Goal: Find specific page/section: Find specific page/section

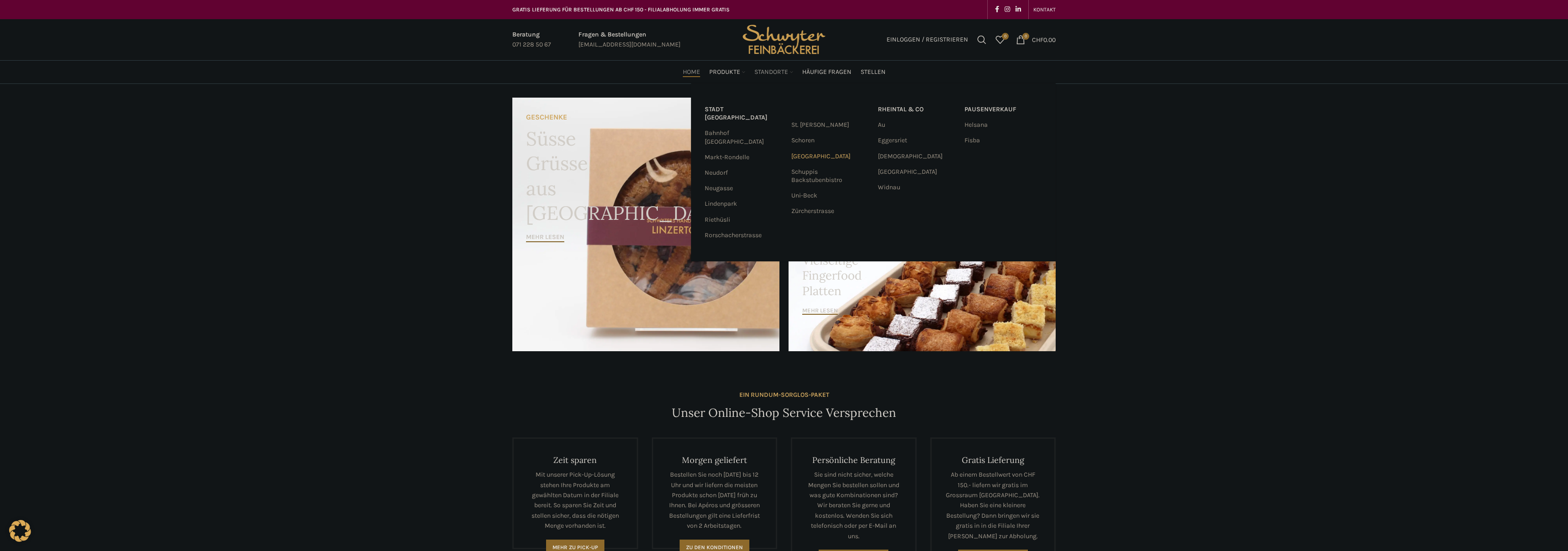
click at [809, 157] on link "[GEOGRAPHIC_DATA]" at bounding box center [830, 157] width 77 height 16
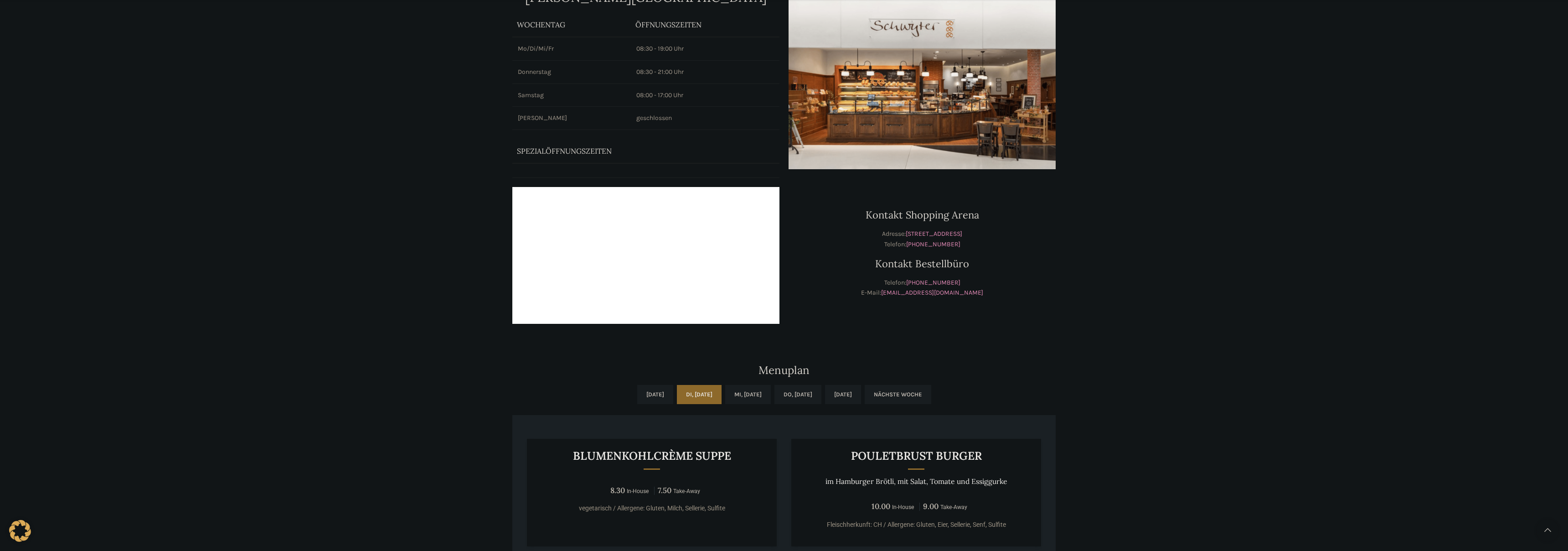
scroll to position [213, 0]
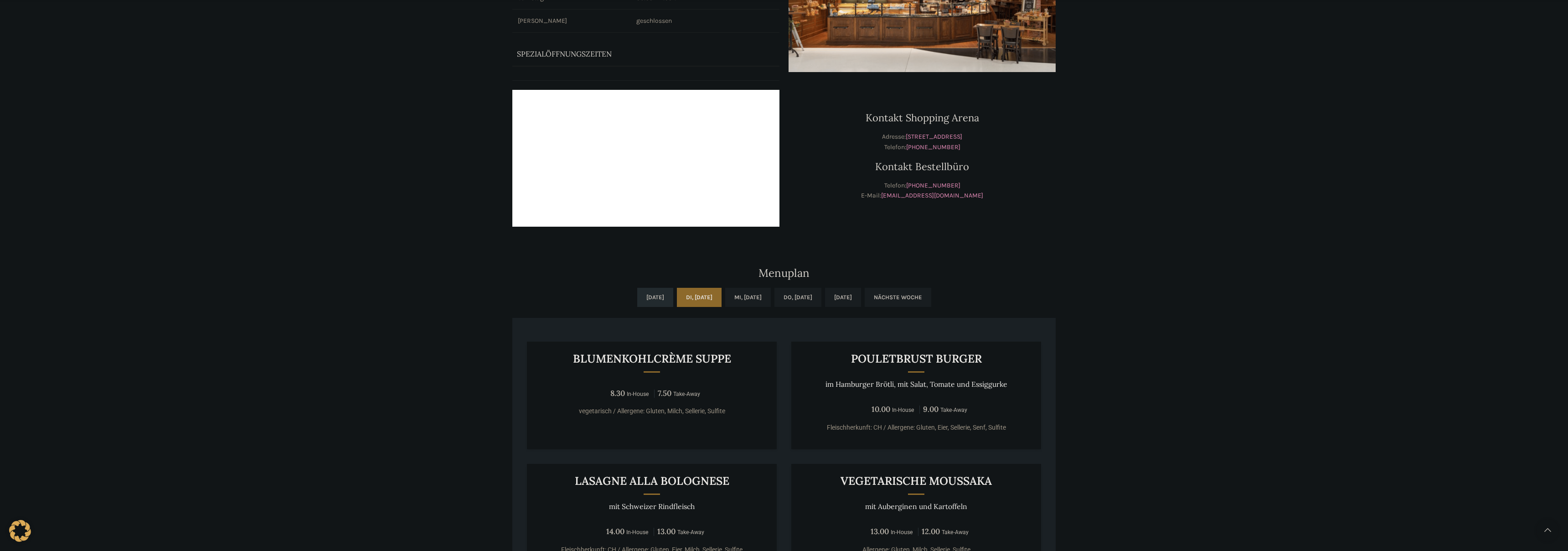
click at [637, 293] on link "[DATE]" at bounding box center [655, 297] width 36 height 19
click at [687, 293] on link "Di, [DATE]" at bounding box center [699, 297] width 45 height 19
click at [746, 293] on link "Mi, [DATE]" at bounding box center [748, 297] width 46 height 19
click at [798, 294] on link "Do, [DATE]" at bounding box center [798, 297] width 47 height 19
click at [861, 295] on link "[DATE]" at bounding box center [843, 297] width 36 height 19
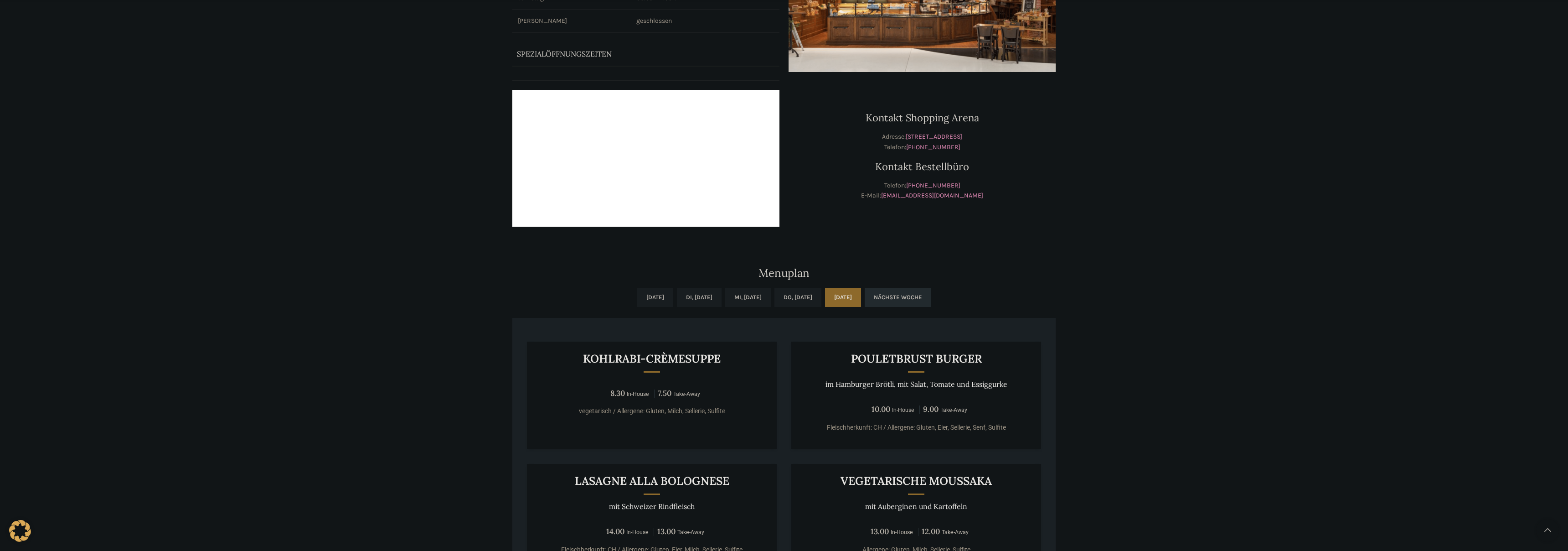
click at [925, 300] on link "Nächste Woche" at bounding box center [897, 297] width 66 height 19
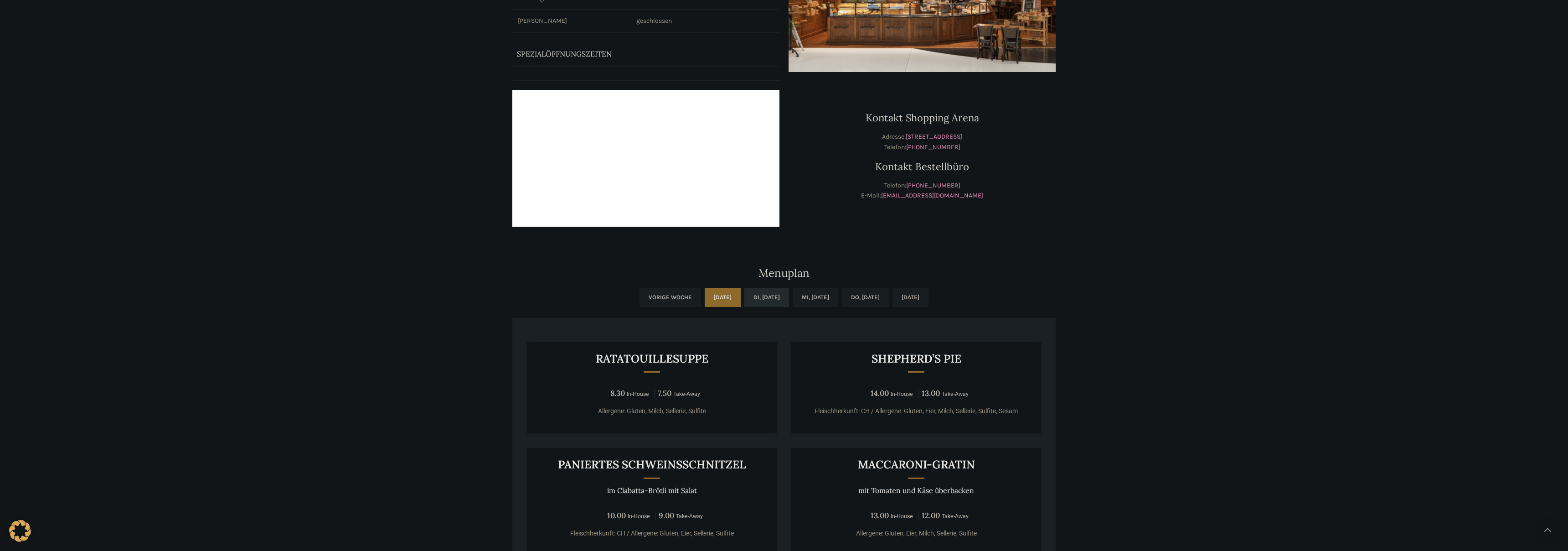
click at [754, 295] on link "Di, [DATE]" at bounding box center [767, 297] width 45 height 19
click at [820, 297] on link "Mi, [DATE]" at bounding box center [816, 297] width 46 height 19
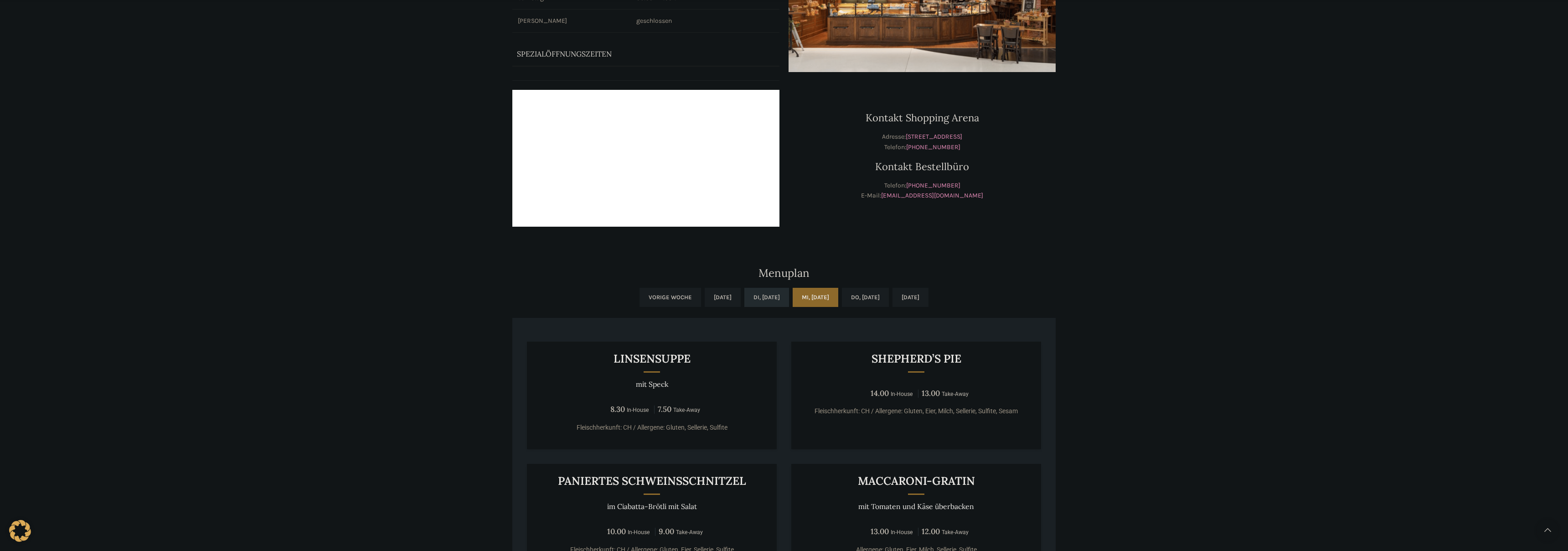
click at [758, 298] on link "Di, [DATE]" at bounding box center [767, 297] width 45 height 19
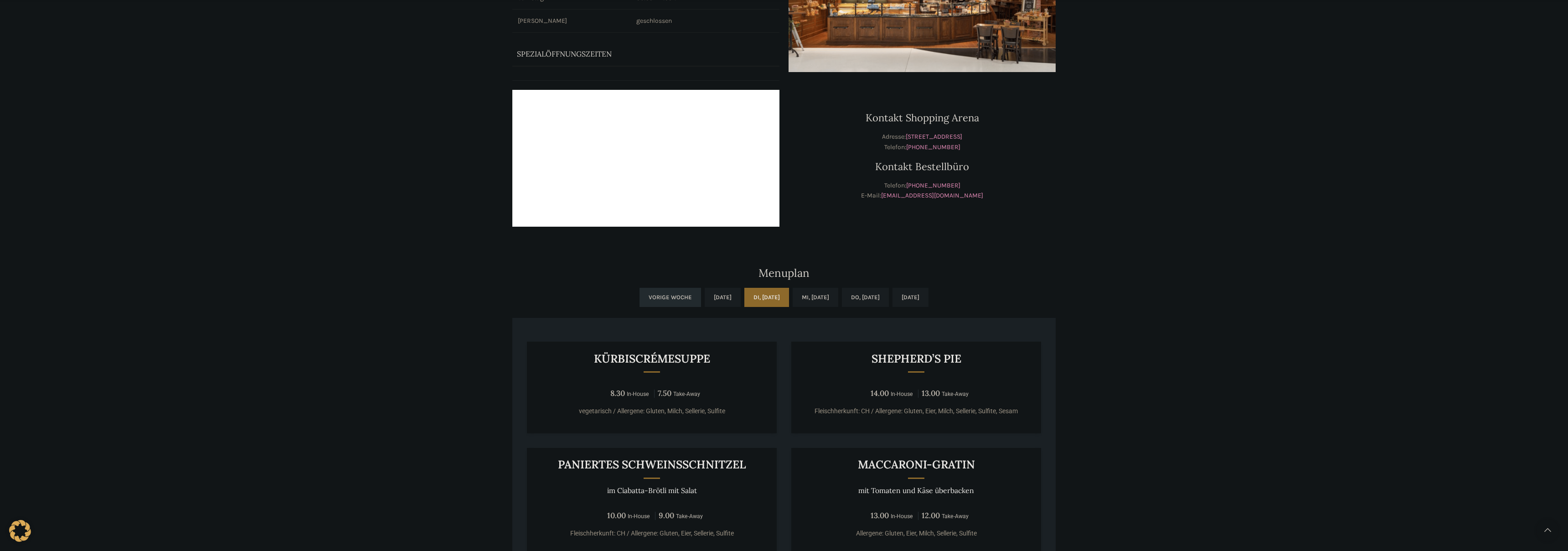
click at [639, 301] on link "Vorige Woche" at bounding box center [670, 297] width 62 height 19
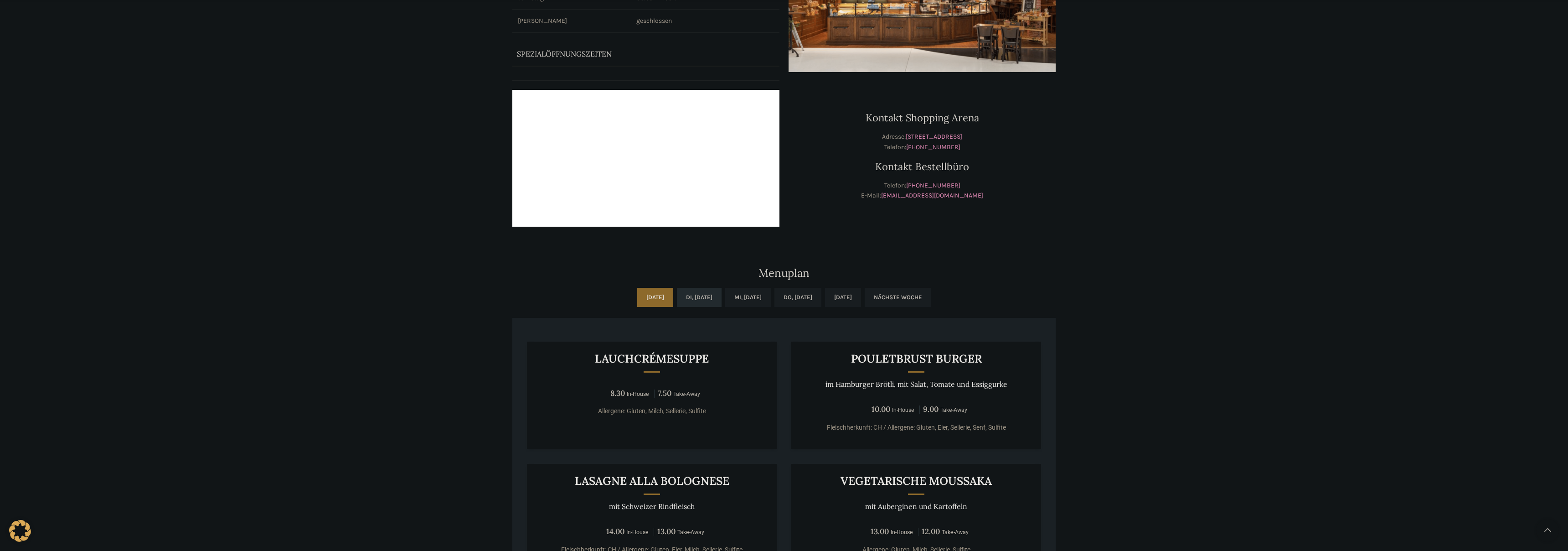
click at [685, 293] on link "Di, [DATE]" at bounding box center [699, 297] width 45 height 19
